Goal: Check status: Check status

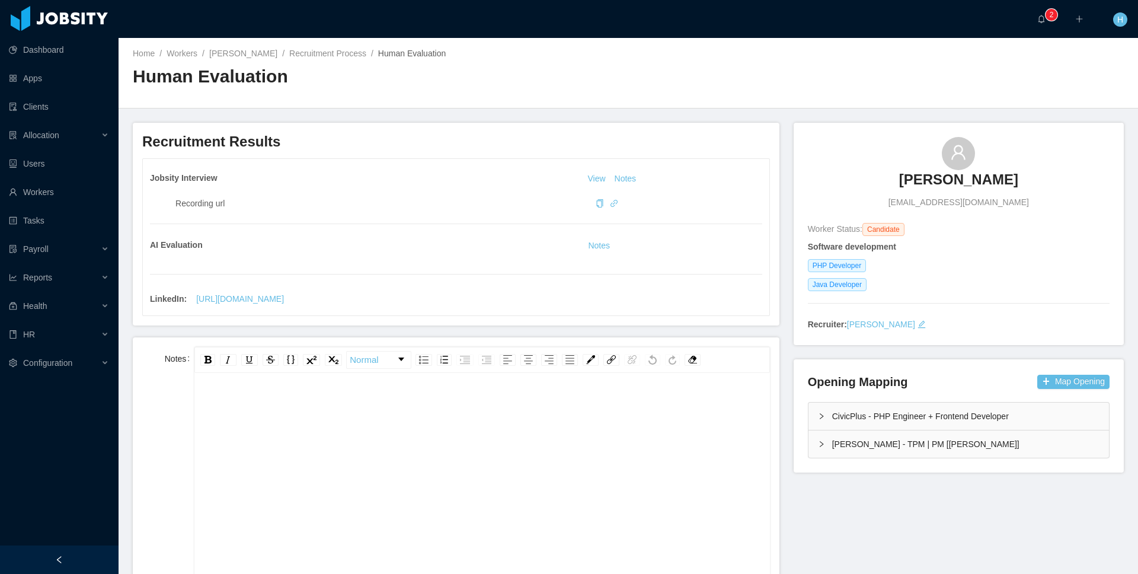
click at [985, 87] on div "Home / Workers / Cristian Ortega / Recruitment Process / Human Evaluation / Hum…" at bounding box center [629, 73] width 1020 height 71
click at [1035, 83] on div "Home / Workers / Cristian Ortega / Recruitment Process / Human Evaluation / Hum…" at bounding box center [629, 73] width 1020 height 71
click at [1055, 84] on div "Home / Workers / Cristian Ortega / Recruitment Process / Human Evaluation / Hum…" at bounding box center [629, 73] width 1020 height 71
drag, startPoint x: 1087, startPoint y: 84, endPoint x: 1106, endPoint y: 87, distance: 19.1
click at [1095, 85] on div "Home / Workers / Cristian Ortega / Recruitment Process / Human Evaluation / Hum…" at bounding box center [629, 73] width 1020 height 71
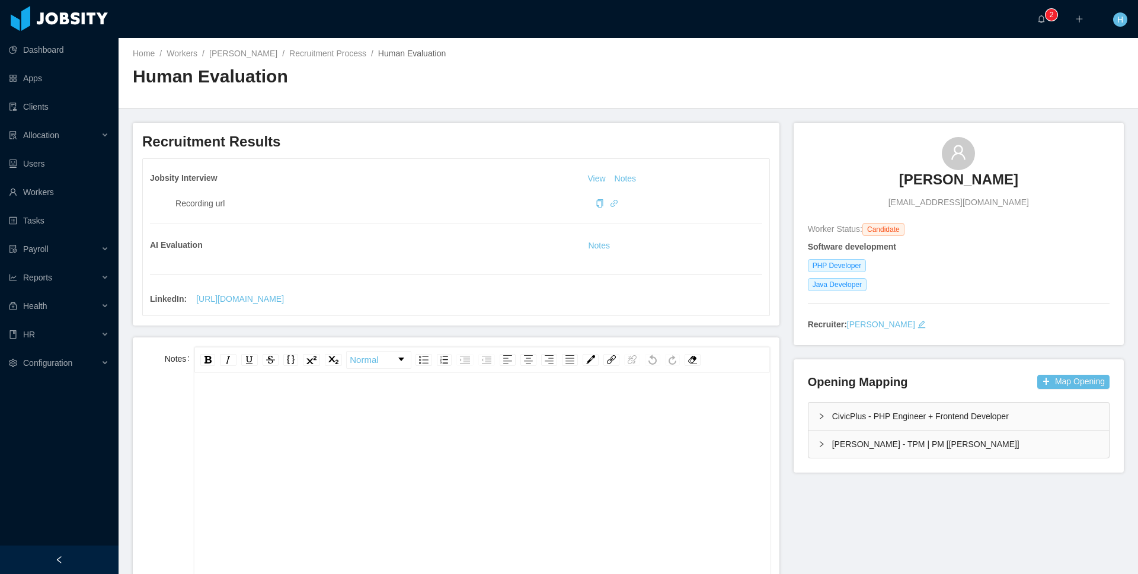
click at [1107, 87] on div "Home / Workers / Cristian Ortega / Recruitment Process / Human Evaluation / Hum…" at bounding box center [629, 73] width 1020 height 71
